Goal: Check status: Check status

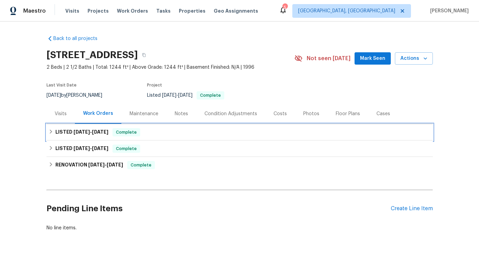
click at [97, 132] on span "[DATE]" at bounding box center [100, 132] width 16 height 5
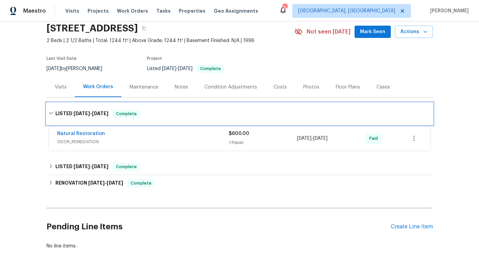
scroll to position [31, 0]
